Goal: Find specific page/section: Find specific page/section

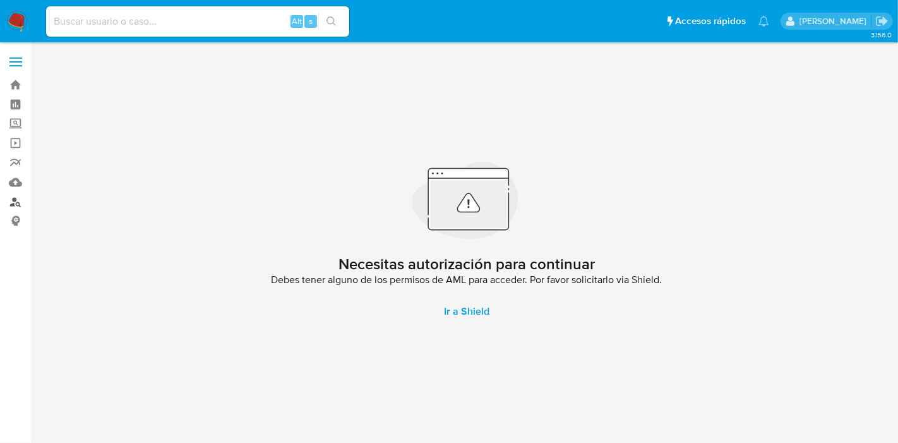
click at [20, 206] on link "Buscador de personas" at bounding box center [75, 202] width 150 height 20
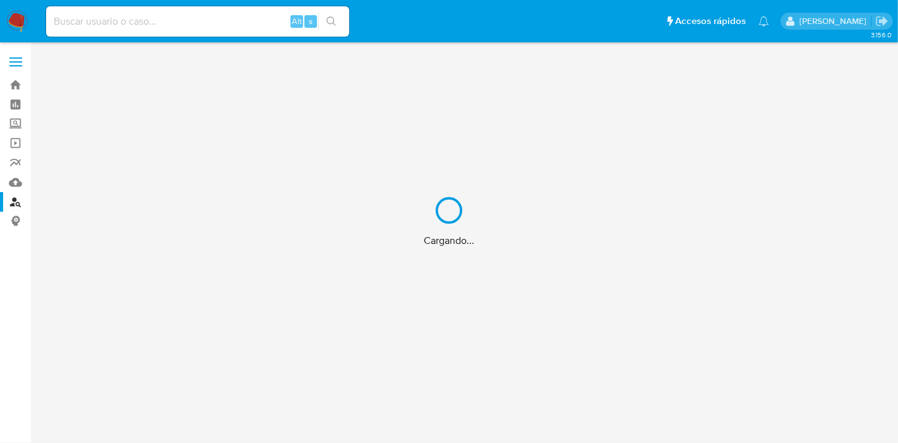
click at [17, 83] on div "Cargando..." at bounding box center [449, 221] width 898 height 443
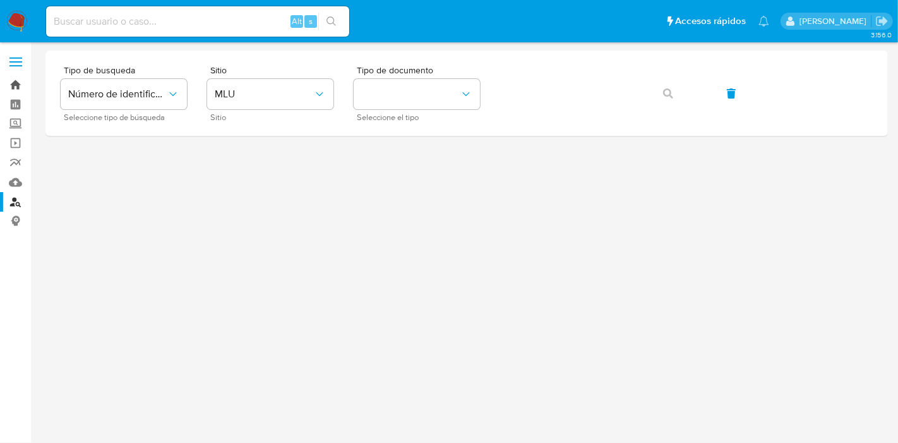
click at [12, 93] on link "Bandeja" at bounding box center [75, 85] width 150 height 20
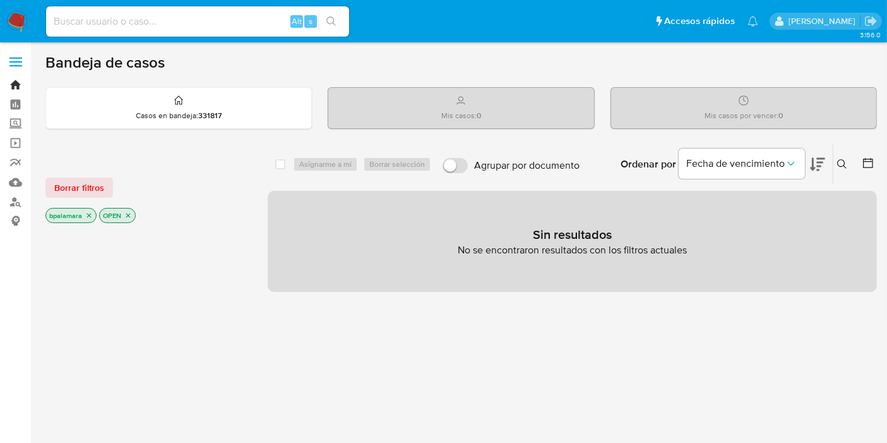
click at [20, 81] on link "Bandeja" at bounding box center [75, 85] width 150 height 20
click at [335, 275] on div "Sin resultados No se encontraron resultados con los filtros actuales" at bounding box center [572, 241] width 609 height 101
